Goal: Contribute content

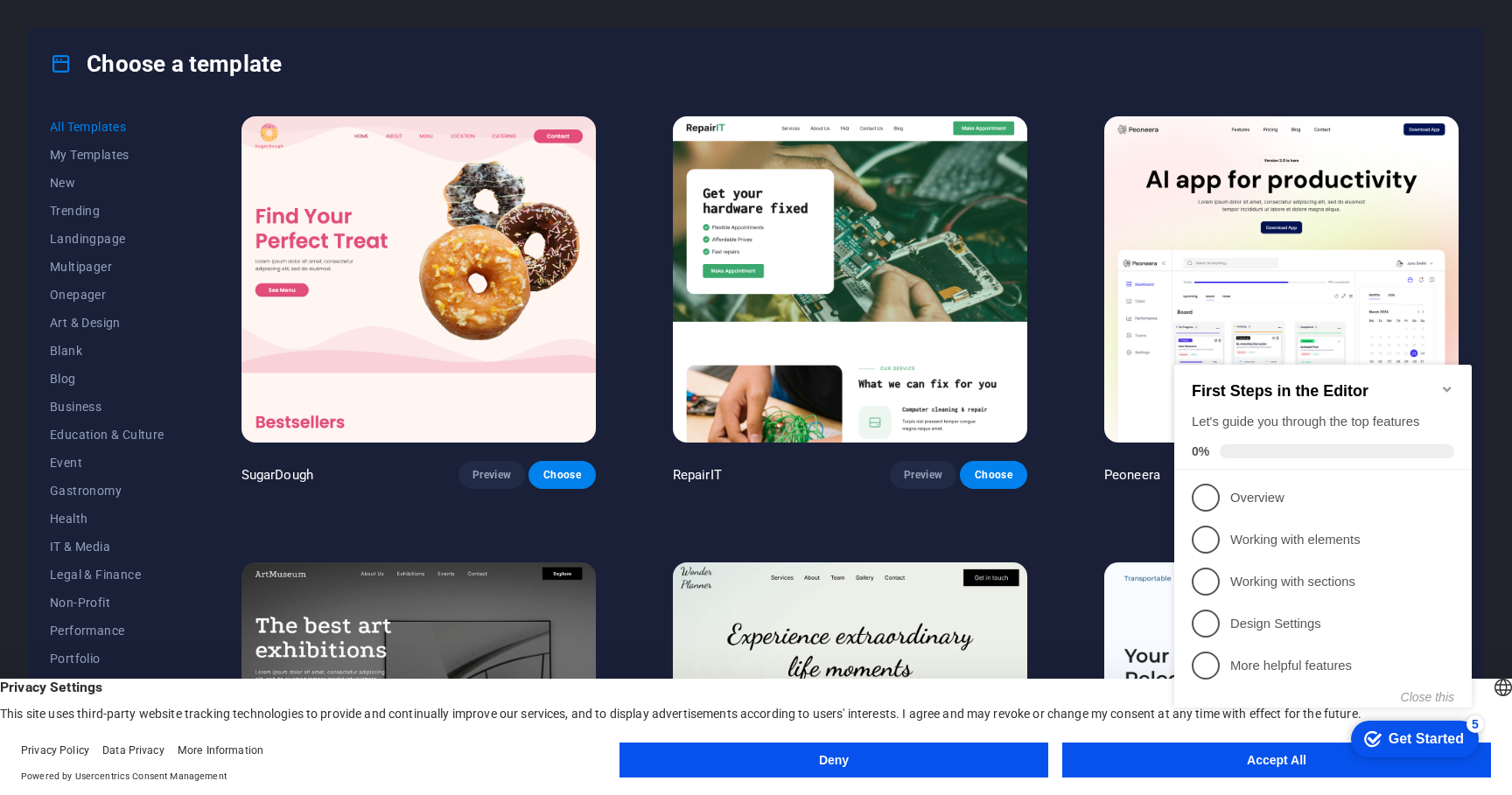
click at [1446, 390] on icon "Minimize checklist" at bounding box center [1446, 390] width 8 height 5
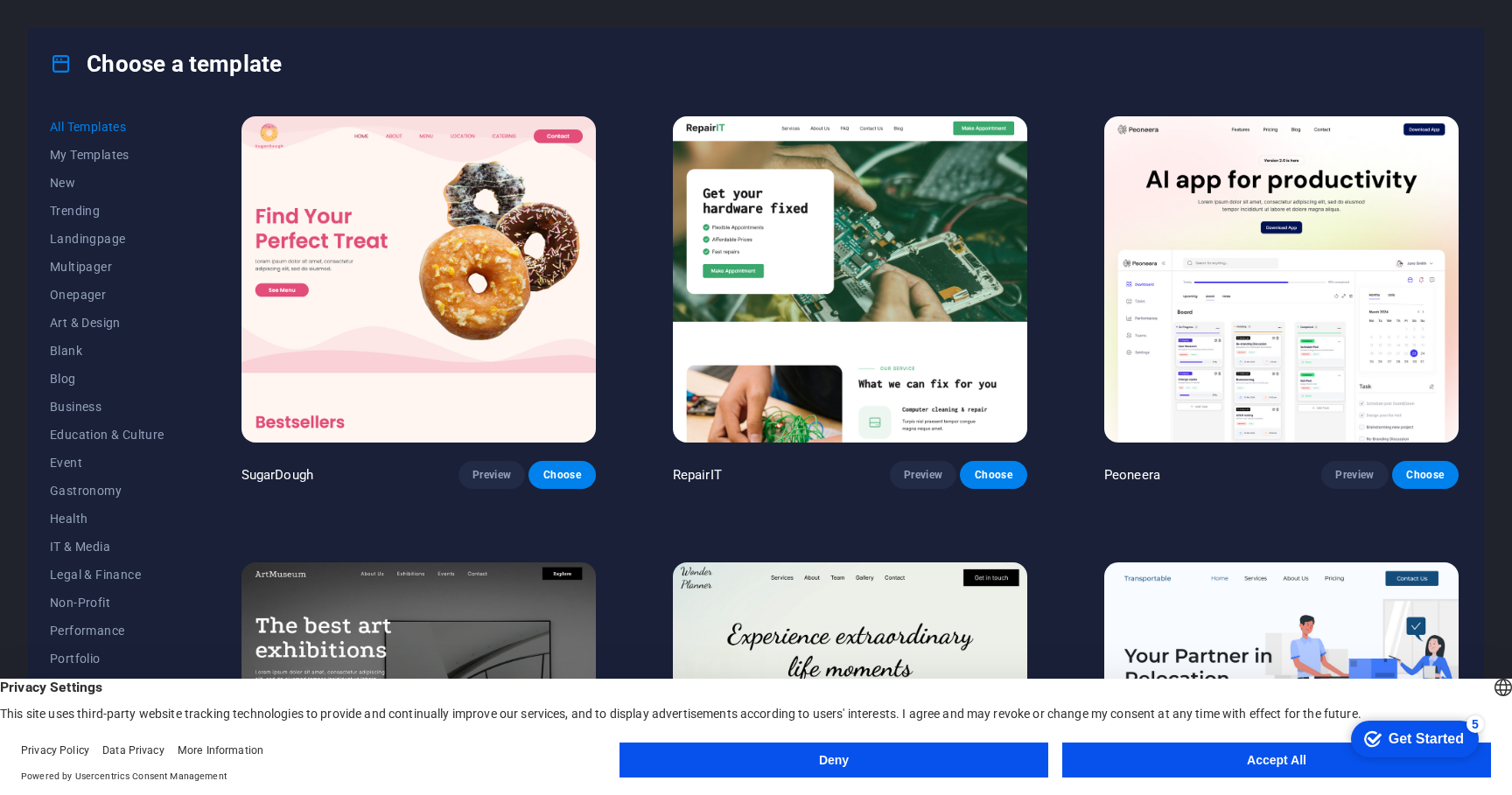
click at [1128, 759] on button "Accept All" at bounding box center [1276, 760] width 429 height 35
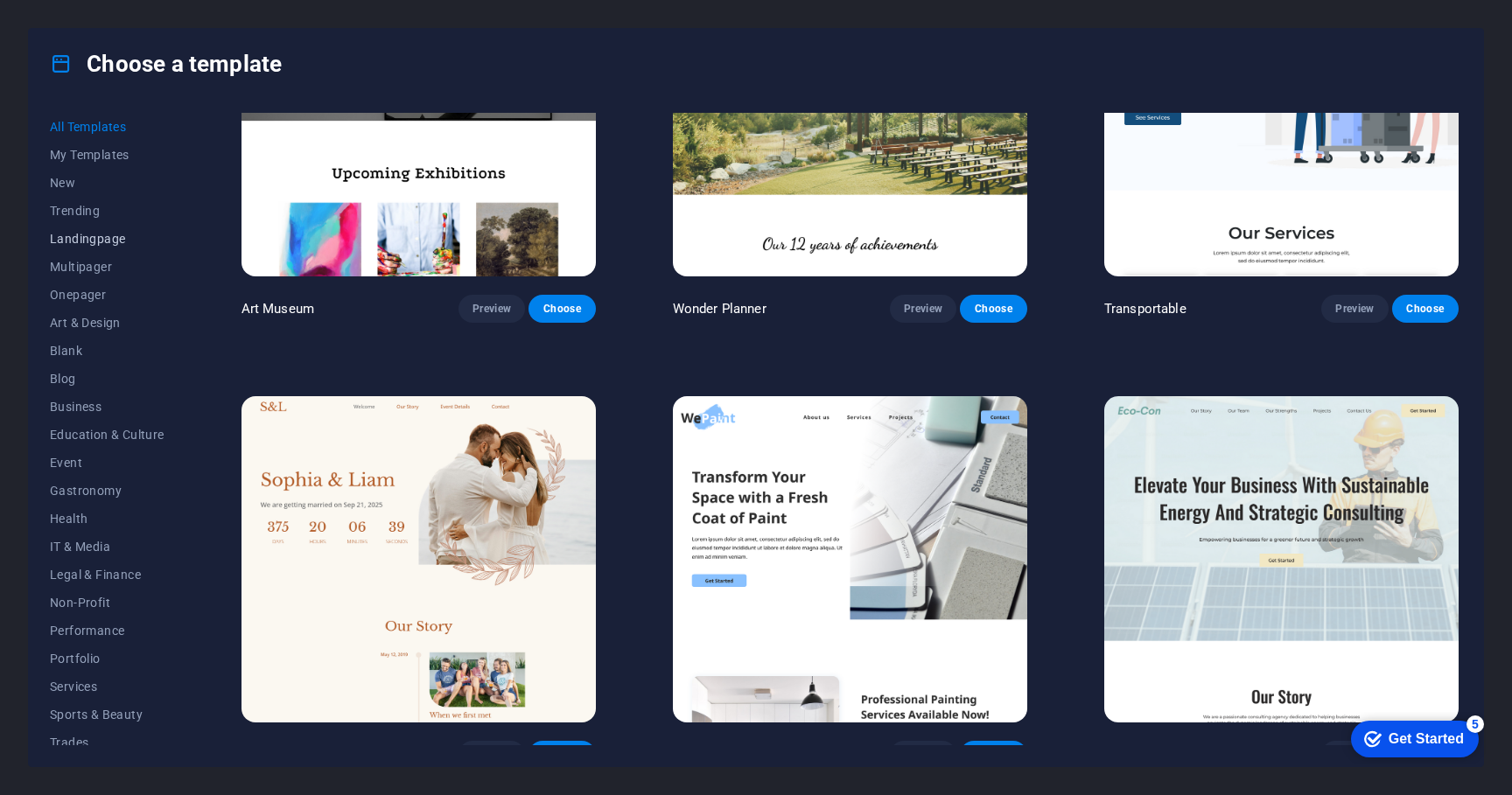
click at [104, 243] on span "Landingpage" at bounding box center [107, 239] width 115 height 14
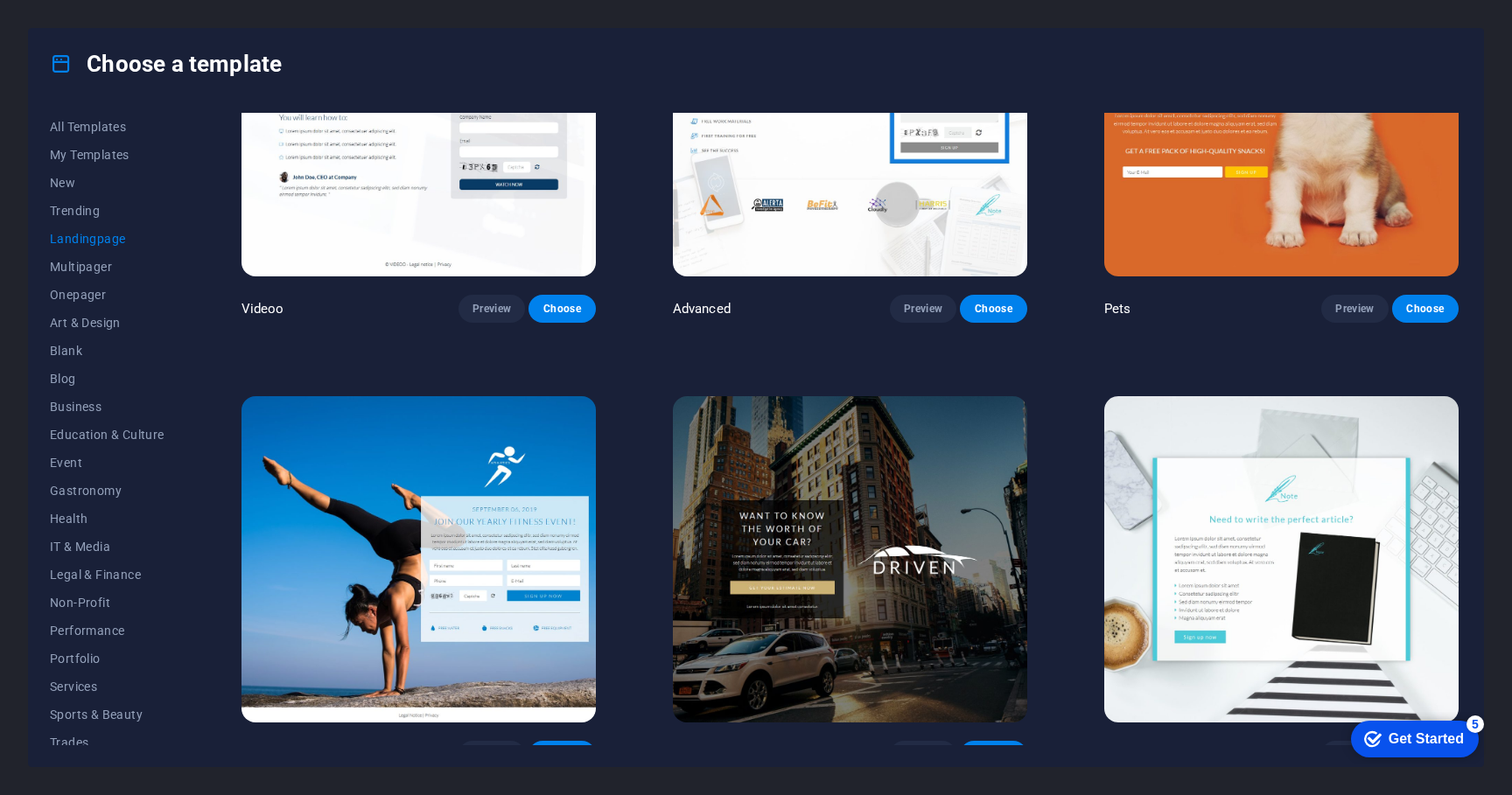
scroll to position [1065, 0]
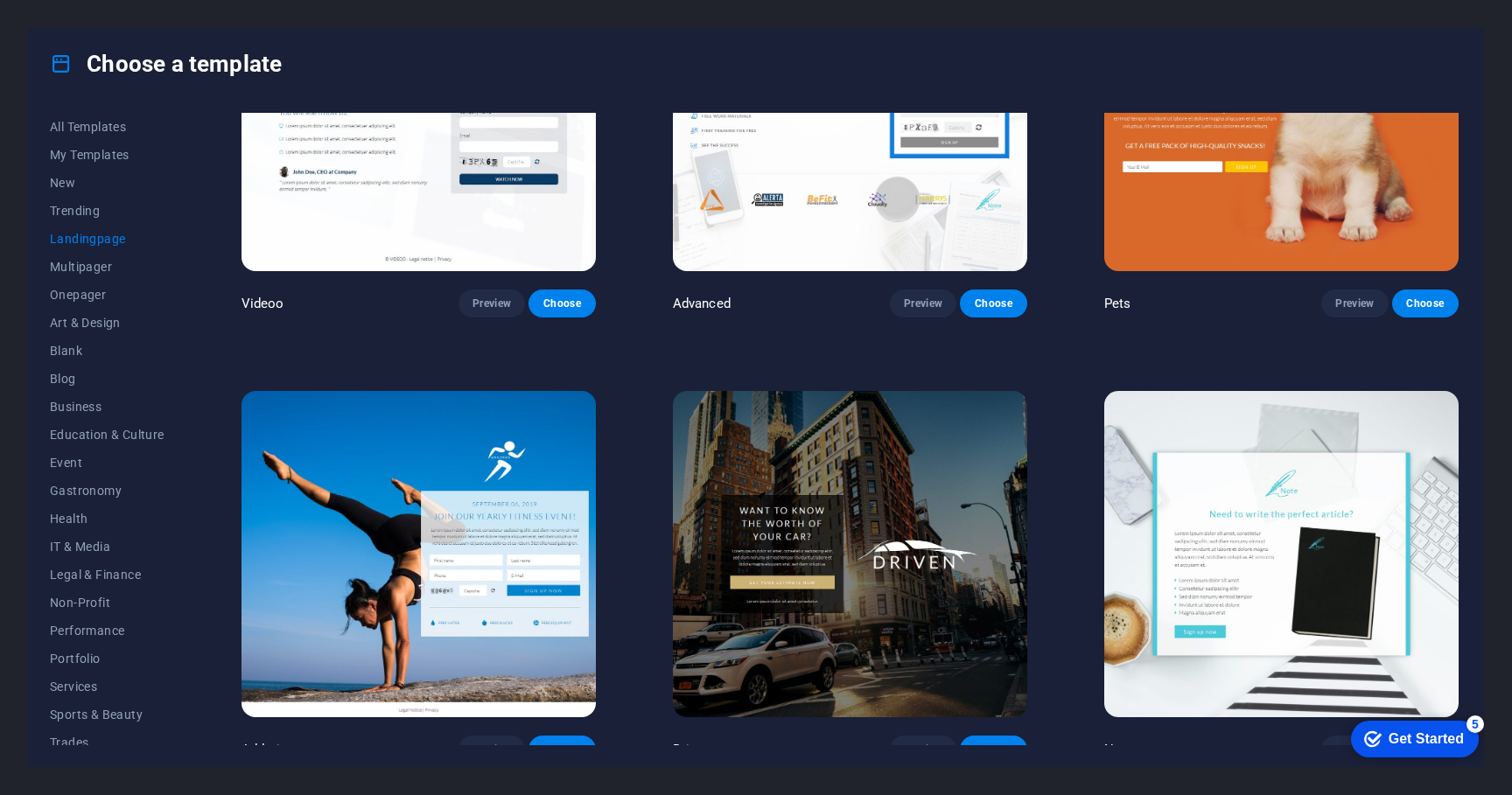
click at [1185, 490] on img at bounding box center [1281, 554] width 355 height 327
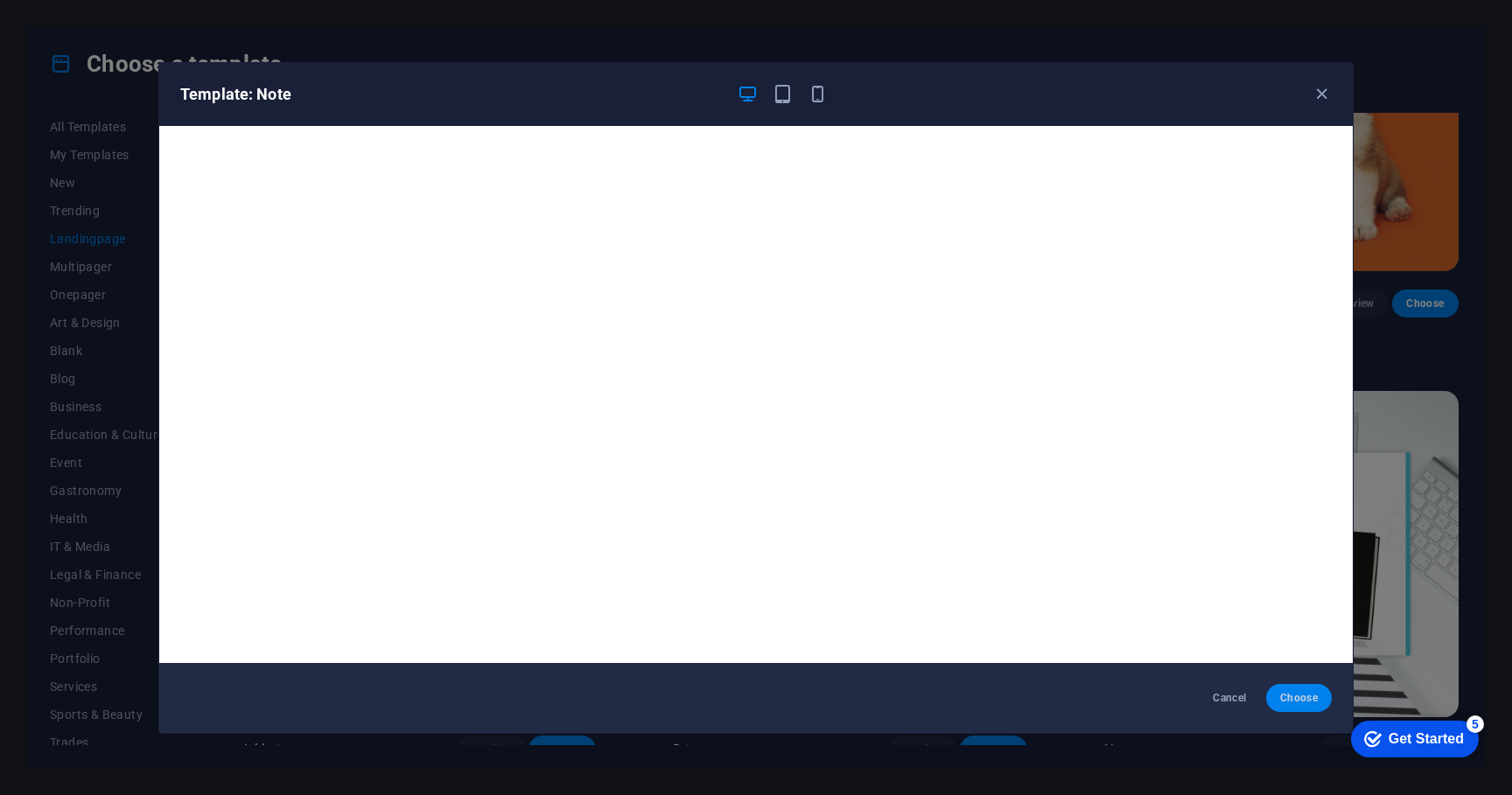
click at [1290, 698] on span "Choose" at bounding box center [1298, 698] width 38 height 14
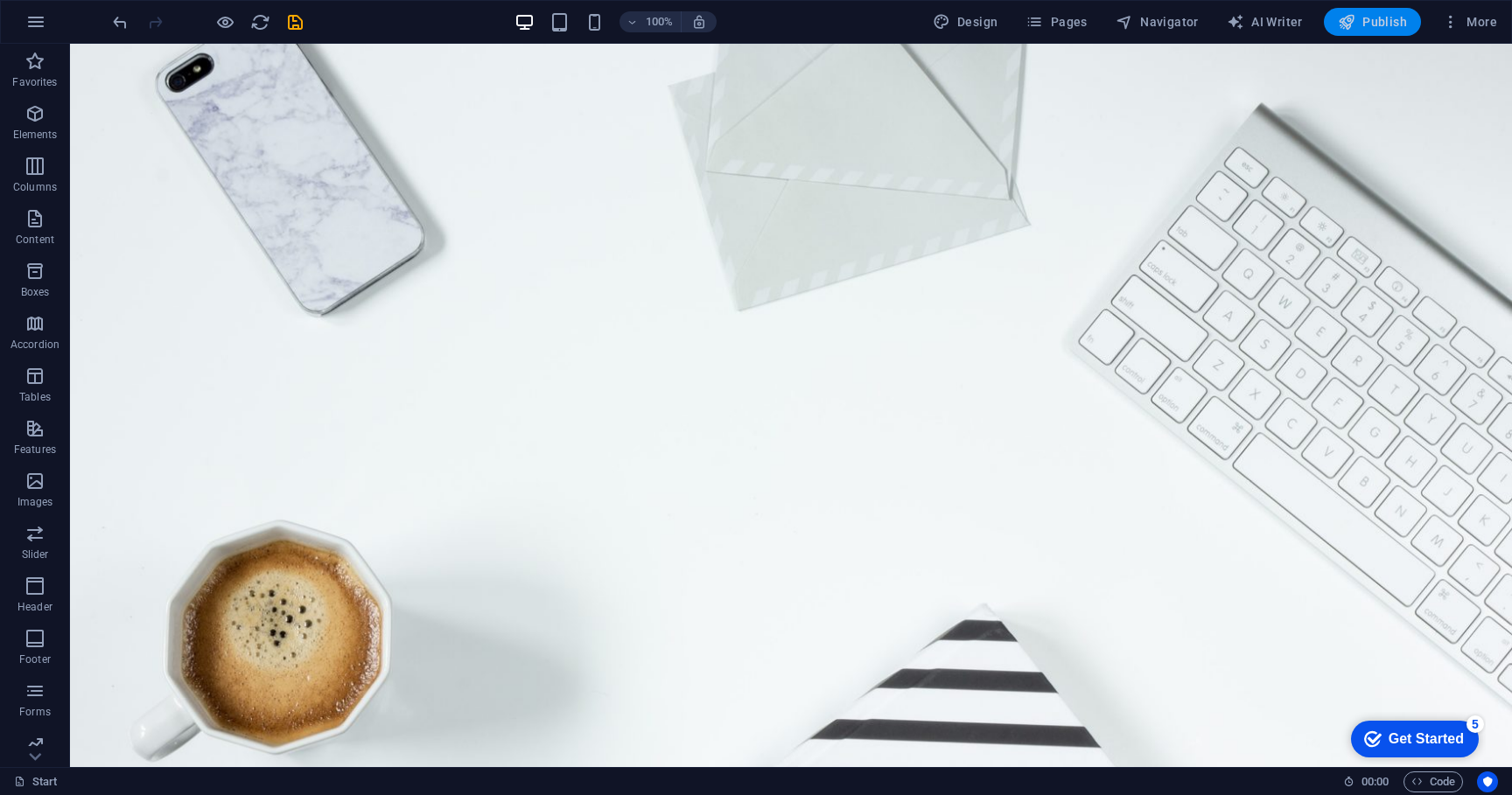
click at [1384, 11] on button "Publish" at bounding box center [1372, 22] width 97 height 28
